Goal: Information Seeking & Learning: Learn about a topic

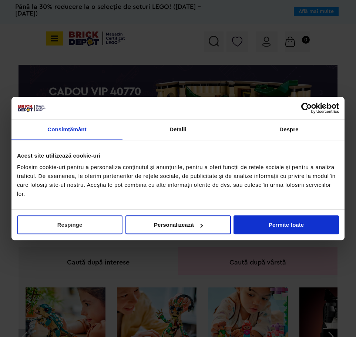
drag, startPoint x: 63, startPoint y: 228, endPoint x: 76, endPoint y: 224, distance: 13.8
click at [64, 227] on button "Respinge" at bounding box center [70, 225] width 106 height 19
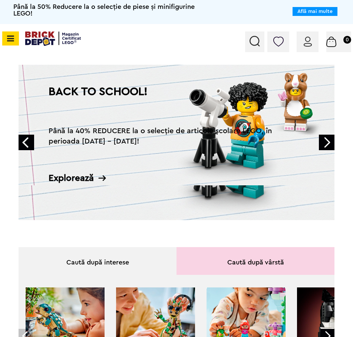
click at [14, 38] on icon at bounding box center [9, 38] width 9 height 8
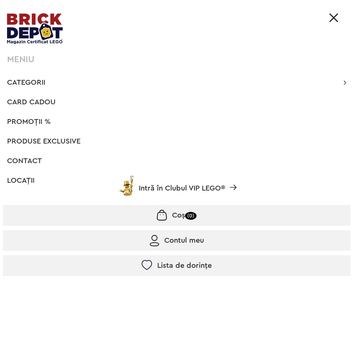
click at [16, 81] on span "Categorii" at bounding box center [26, 82] width 38 height 7
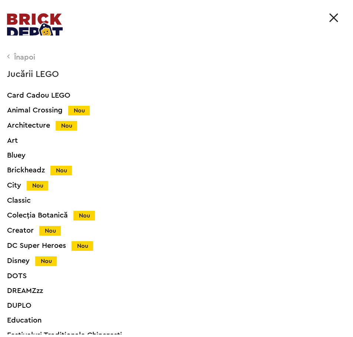
click at [8, 56] on icon at bounding box center [8, 56] width 3 height 7
click at [8, 54] on icon at bounding box center [8, 56] width 3 height 7
click at [32, 126] on div "Architecture Nou" at bounding box center [183, 126] width 353 height 8
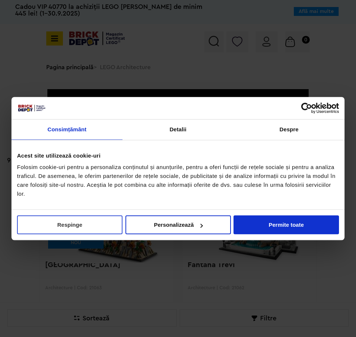
click at [63, 222] on button "Respinge" at bounding box center [70, 225] width 106 height 19
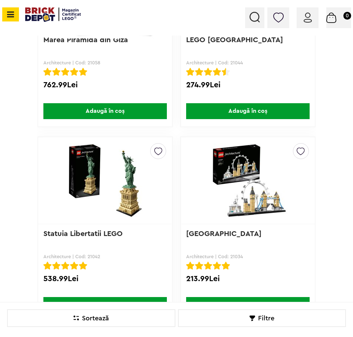
scroll to position [704, 0]
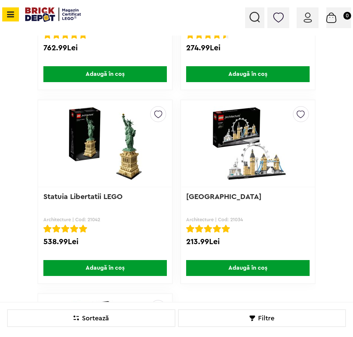
click at [125, 154] on img at bounding box center [105, 143] width 123 height 75
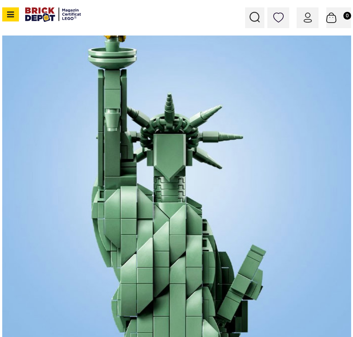
scroll to position [630, 0]
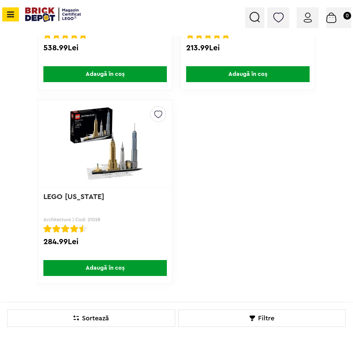
scroll to position [926, 0]
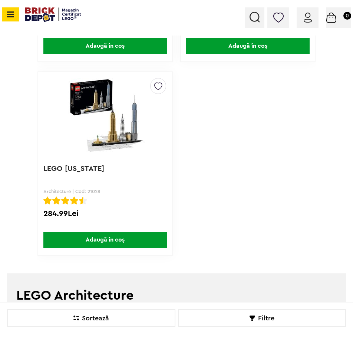
click at [121, 118] on img at bounding box center [105, 115] width 123 height 75
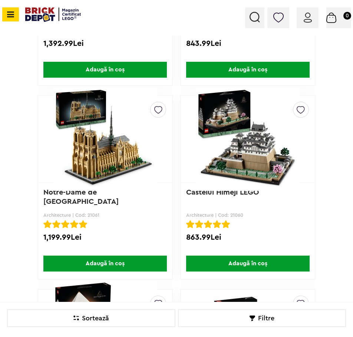
scroll to position [296, 0]
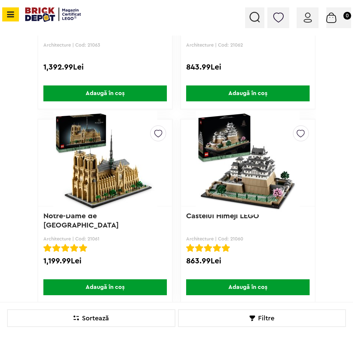
click at [112, 175] on img at bounding box center [105, 163] width 123 height 104
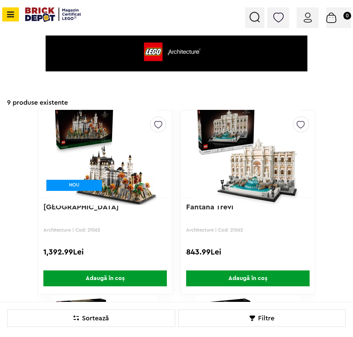
click at [258, 148] on img at bounding box center [247, 154] width 123 height 104
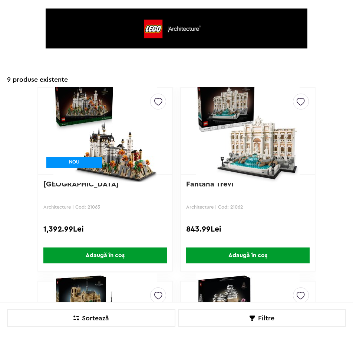
scroll to position [148, 0]
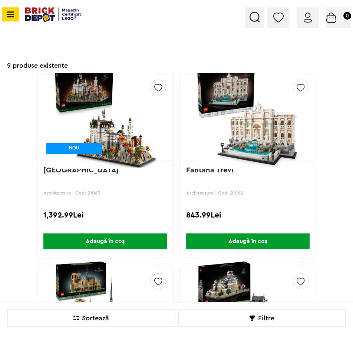
click at [127, 110] on img at bounding box center [105, 117] width 123 height 104
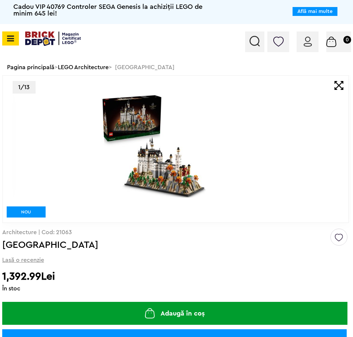
click at [216, 169] on img at bounding box center [153, 146] width 289 height 105
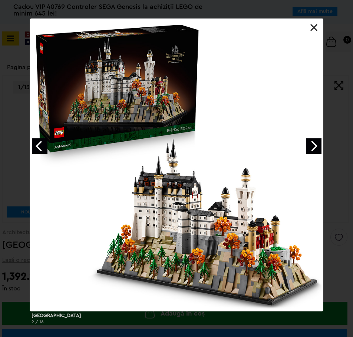
click at [313, 147] on link "Next image" at bounding box center [314, 147] width 16 height 16
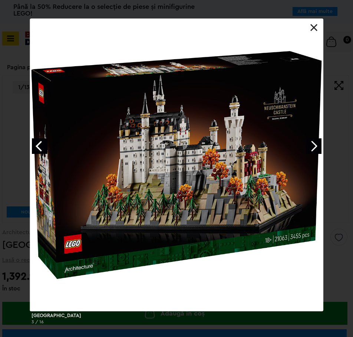
click at [314, 147] on link "Next image" at bounding box center [314, 147] width 16 height 16
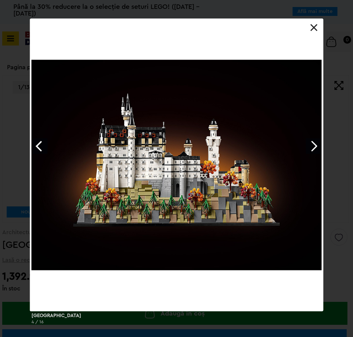
click at [312, 147] on link "Next image" at bounding box center [314, 147] width 16 height 16
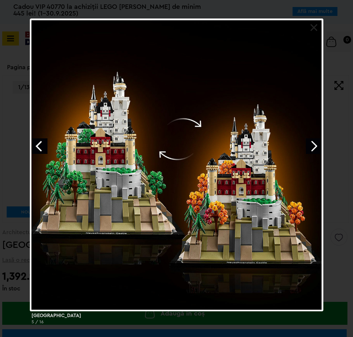
click at [309, 144] on link "Next image" at bounding box center [314, 147] width 16 height 16
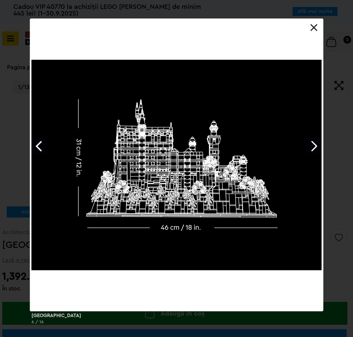
click at [309, 144] on link "Next image" at bounding box center [314, 147] width 16 height 16
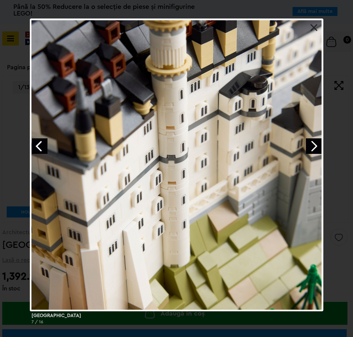
click at [312, 141] on link "Next image" at bounding box center [314, 147] width 16 height 16
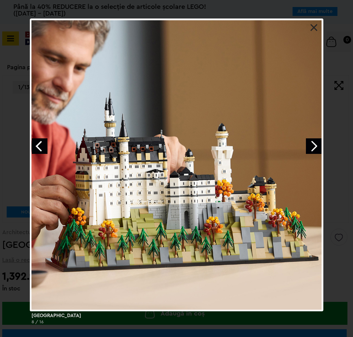
click at [309, 147] on link "Next image" at bounding box center [314, 147] width 16 height 16
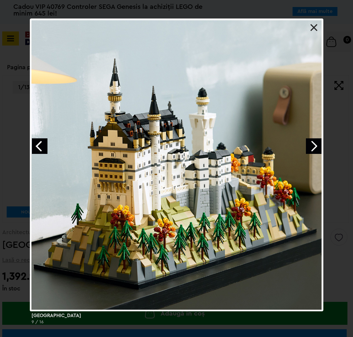
click at [309, 146] on link "Next image" at bounding box center [314, 147] width 16 height 16
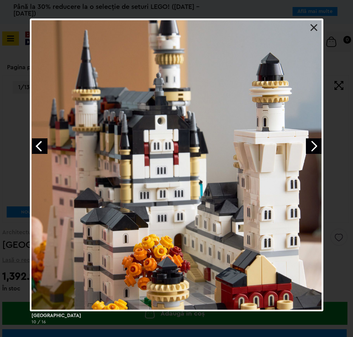
click at [310, 148] on link "Next image" at bounding box center [314, 147] width 16 height 16
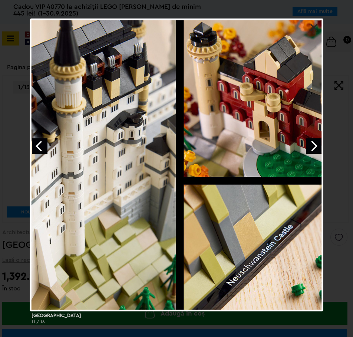
click at [310, 148] on link "Next image" at bounding box center [314, 147] width 16 height 16
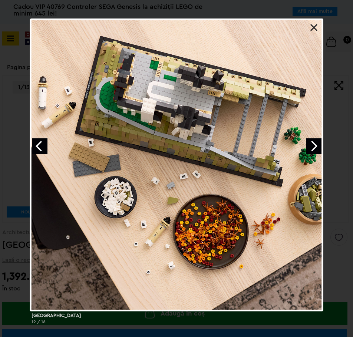
click at [312, 144] on link "Next image" at bounding box center [314, 147] width 16 height 16
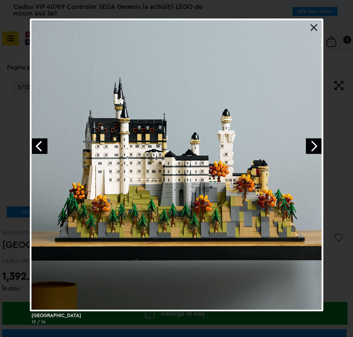
click at [312, 144] on link "Next image" at bounding box center [314, 147] width 16 height 16
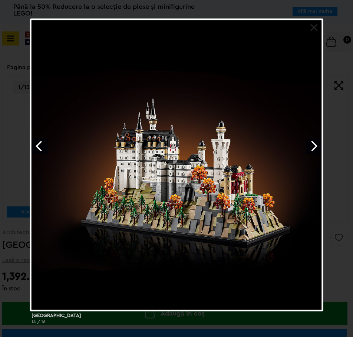
click at [313, 27] on link at bounding box center [313, 27] width 7 height 7
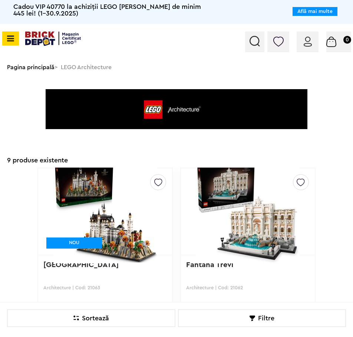
click at [14, 36] on icon at bounding box center [9, 38] width 9 height 8
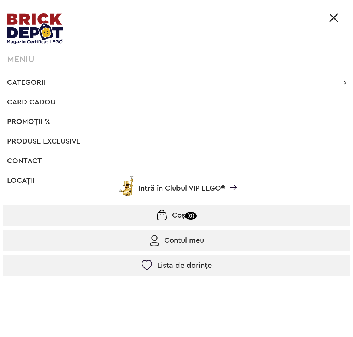
click at [23, 80] on span "Categorii" at bounding box center [26, 82] width 38 height 7
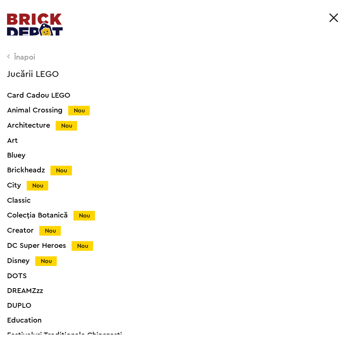
click at [15, 200] on div "Classic" at bounding box center [183, 200] width 353 height 7
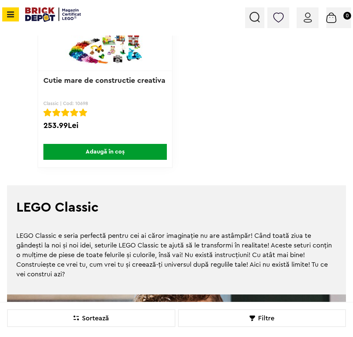
scroll to position [1852, 0]
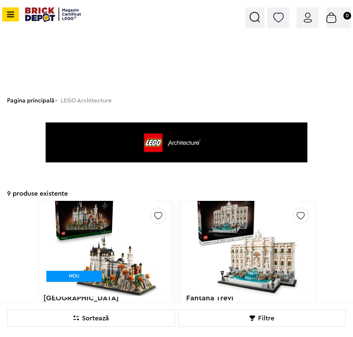
scroll to position [37, 0]
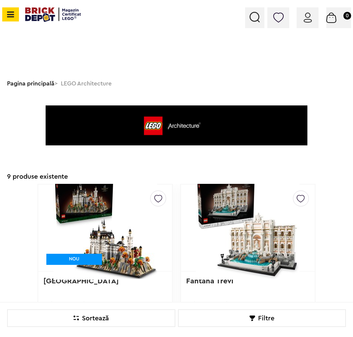
click at [14, 11] on icon at bounding box center [9, 14] width 9 height 8
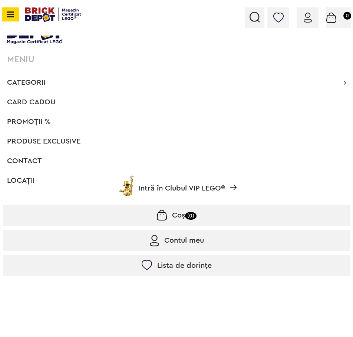
click at [18, 79] on span "Categorii" at bounding box center [26, 82] width 38 height 7
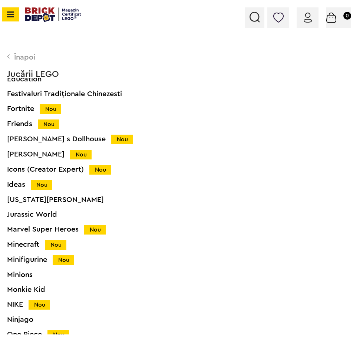
scroll to position [259, 0]
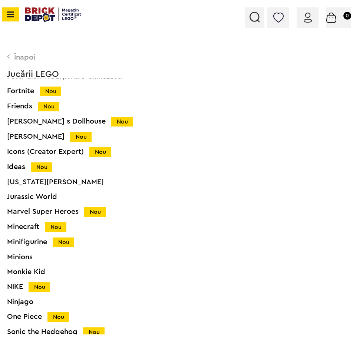
click at [20, 152] on div "Icons (Creator Expert) Nou" at bounding box center [183, 152] width 353 height 8
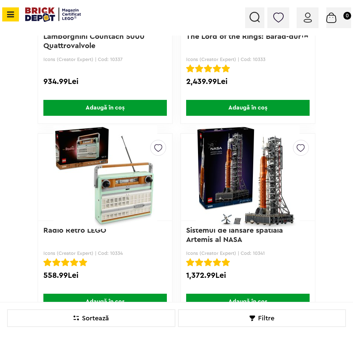
scroll to position [2222, 0]
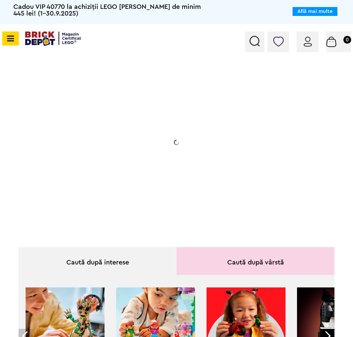
click at [14, 36] on icon at bounding box center [9, 38] width 9 height 8
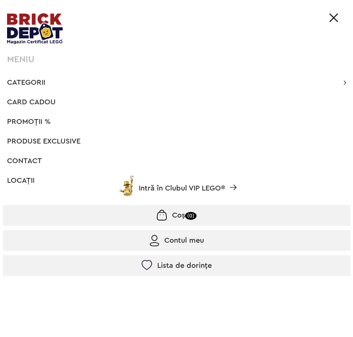
click at [22, 84] on span "Categorii" at bounding box center [26, 82] width 38 height 7
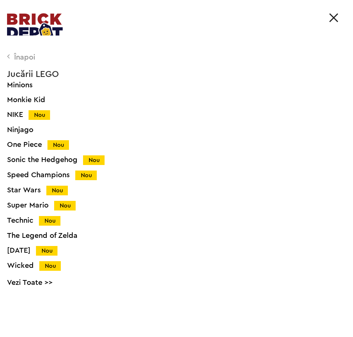
scroll to position [444, 0]
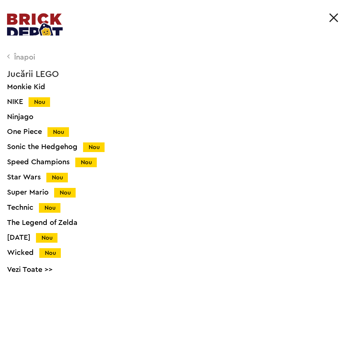
click at [23, 269] on link "Vezi Toate >>" at bounding box center [183, 269] width 353 height 7
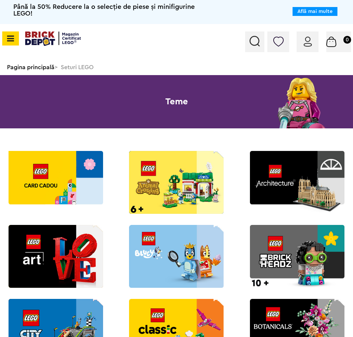
click at [14, 41] on icon at bounding box center [9, 38] width 9 height 8
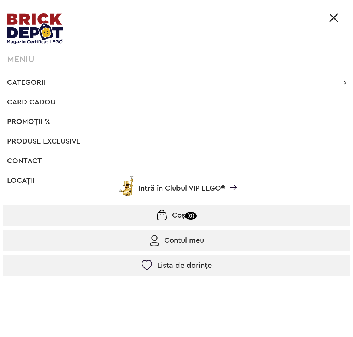
click at [17, 86] on span "Categorii" at bounding box center [26, 82] width 38 height 7
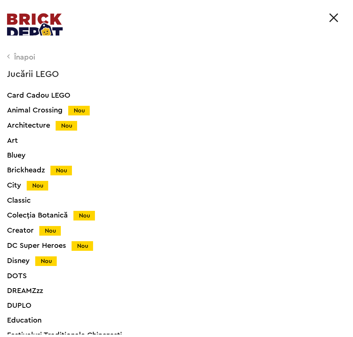
click at [13, 185] on div "City Nou" at bounding box center [183, 186] width 353 height 8
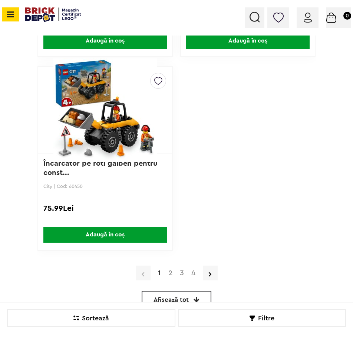
scroll to position [2556, 0]
